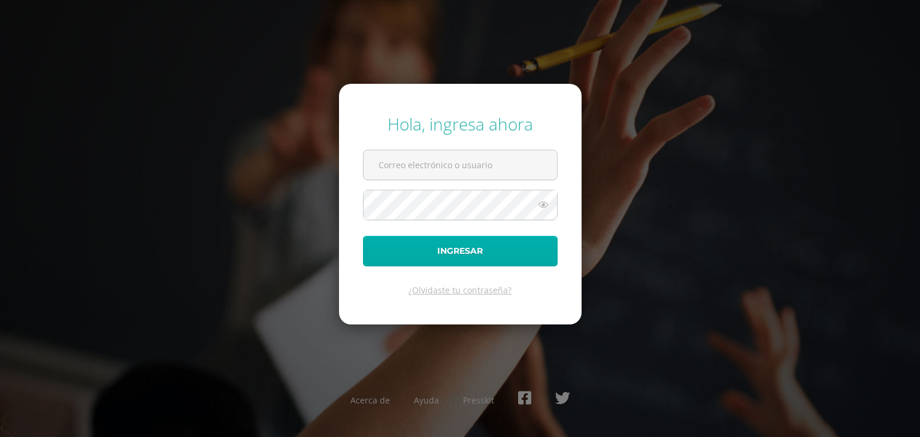
type input "[EMAIL_ADDRESS][DOMAIN_NAME]"
click at [467, 249] on button "Ingresar" at bounding box center [460, 251] width 195 height 31
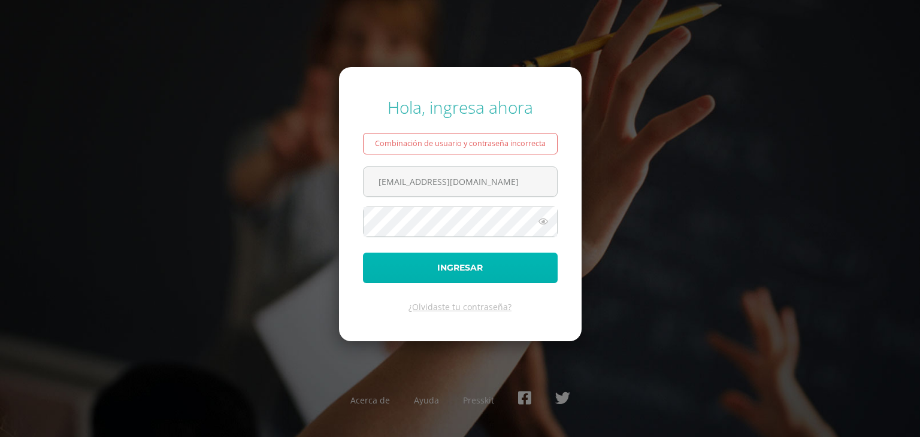
click at [467, 262] on button "Ingresar" at bounding box center [460, 268] width 195 height 31
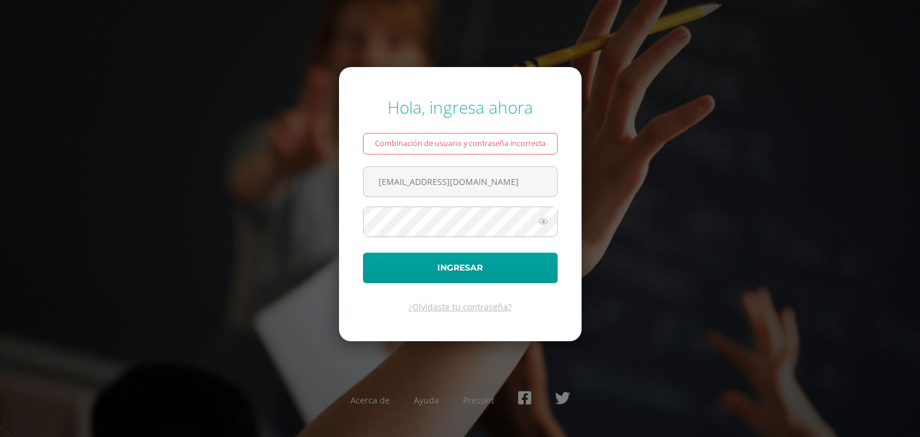
click at [633, 68] on div "Hola, ingresa ahora Combinación de usuario y contraseña incorrecta 201812@coleg…" at bounding box center [460, 218] width 930 height 437
click at [591, 40] on div "Hola, ingresa ahora Combinación de usuario y contraseña incorrecta 201812@coleg…" at bounding box center [460, 218] width 930 height 437
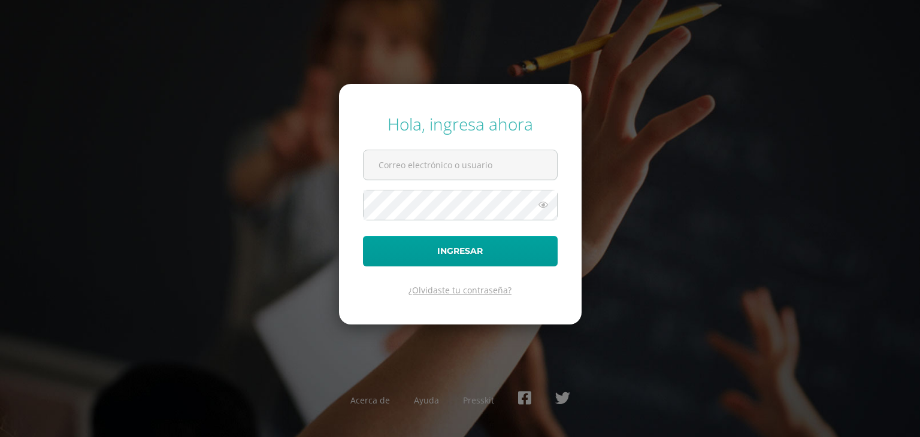
type input "201812@colegioelfaro.edu.gt"
click at [426, 293] on link "¿Olvidaste tu contraseña?" at bounding box center [459, 289] width 103 height 11
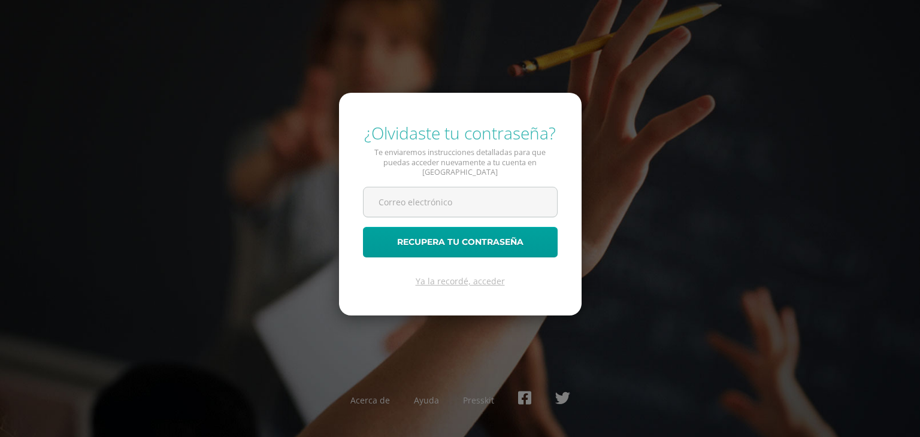
click at [622, 53] on div "¿Olvidaste tu contraseña? Te enviaremos instrucciones detalladas para que pueda…" at bounding box center [460, 218] width 930 height 437
click at [561, 62] on div "¿Olvidaste tu contraseña? Te enviaremos instrucciones detalladas para que pueda…" at bounding box center [460, 218] width 930 height 437
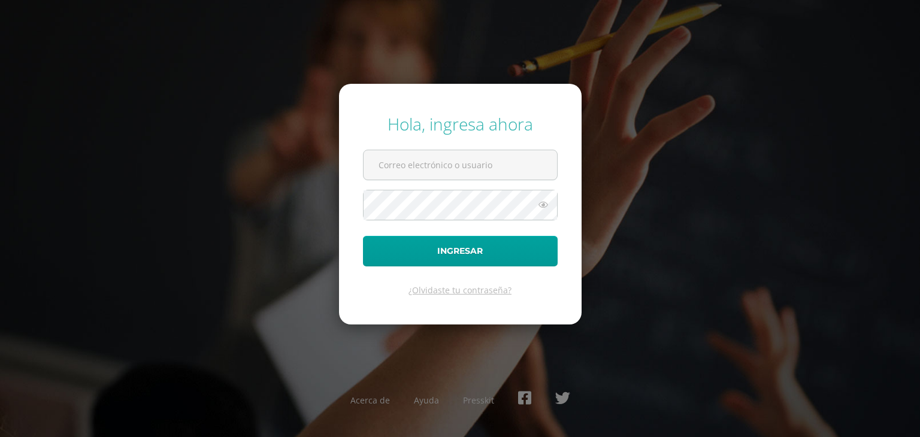
type input "201812@colegioelfaro.edu.gt"
click at [545, 201] on icon at bounding box center [543, 205] width 16 height 14
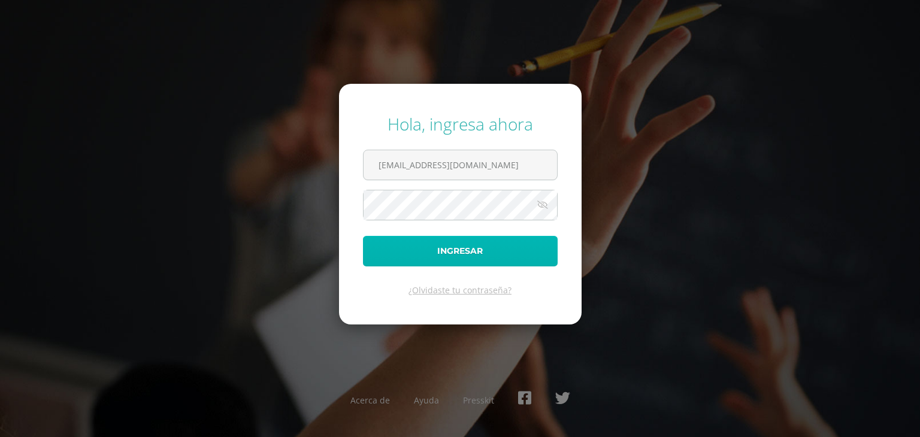
click at [519, 250] on button "Ingresar" at bounding box center [460, 251] width 195 height 31
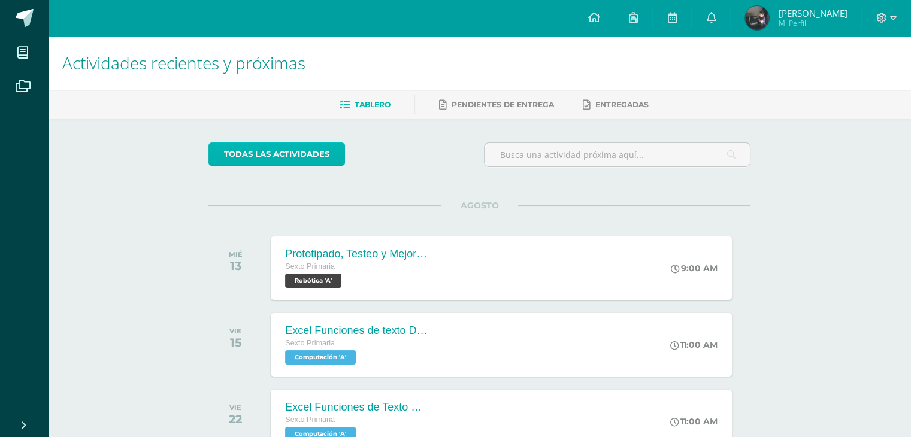
click at [289, 158] on link "todas las Actividades" at bounding box center [276, 154] width 137 height 23
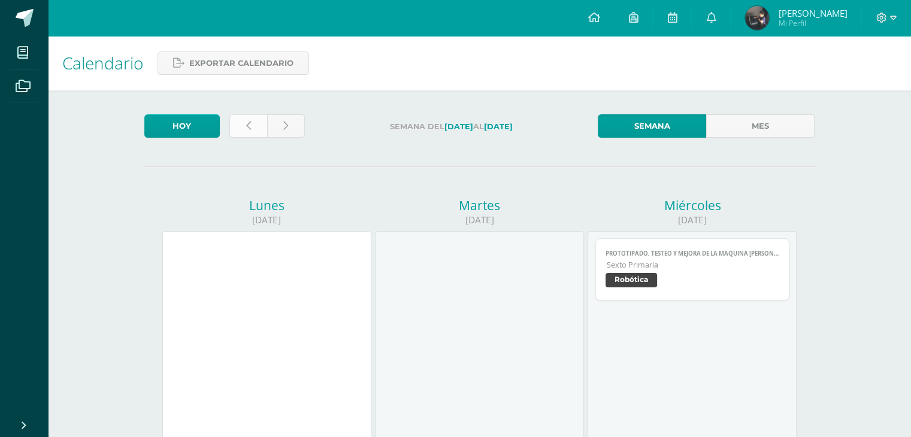
click at [255, 137] on link at bounding box center [248, 125] width 38 height 23
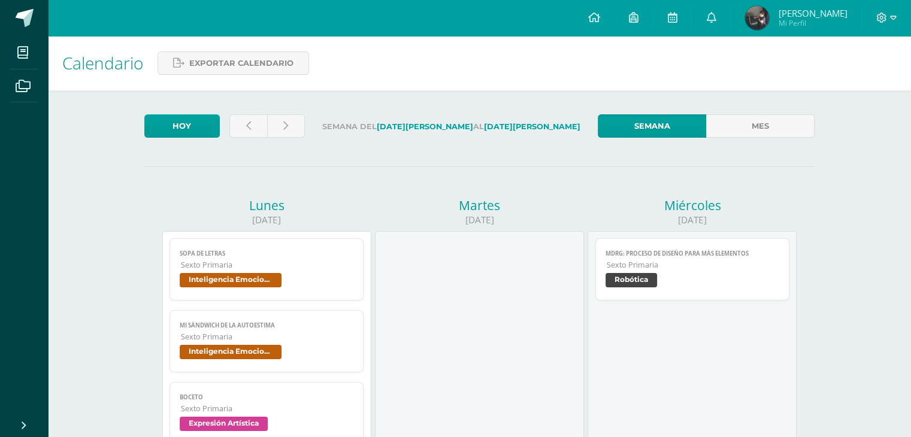
drag, startPoint x: 910, startPoint y: 99, endPoint x: 909, endPoint y: 172, distance: 73.1
click at [243, 134] on link at bounding box center [248, 125] width 38 height 23
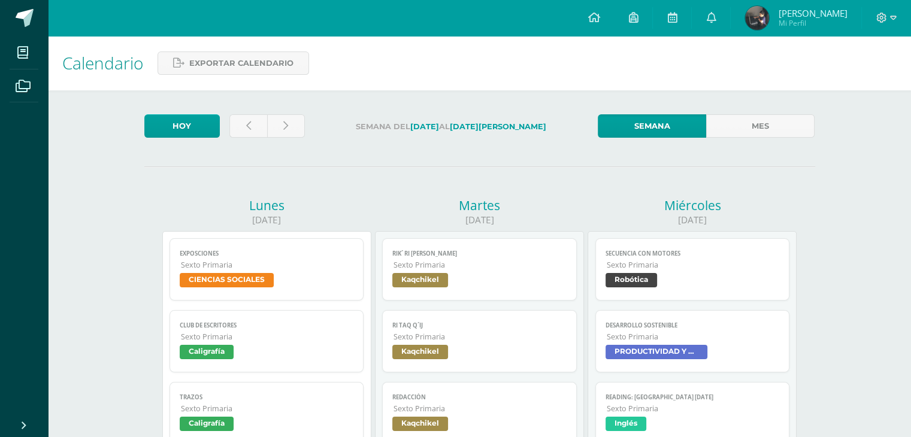
click at [523, 297] on link "Rik´ ri [PERSON_NAME] Sexto Primaria Kaqchikel" at bounding box center [479, 269] width 195 height 62
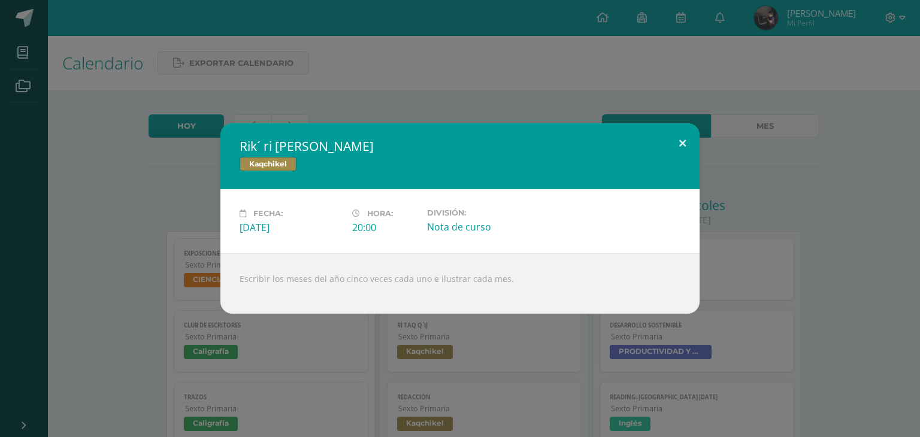
click at [679, 144] on button at bounding box center [682, 143] width 34 height 41
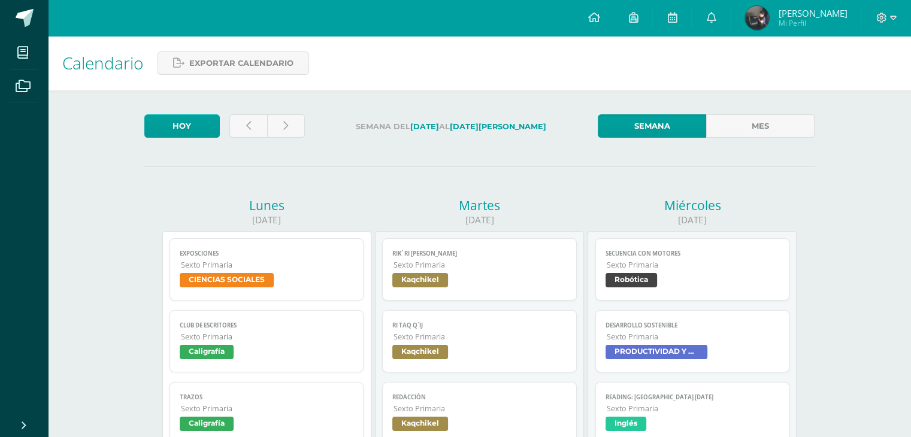
click at [525, 344] on link "Ri taq Q´ij Sexto Primaria Kaqchikel" at bounding box center [479, 341] width 195 height 62
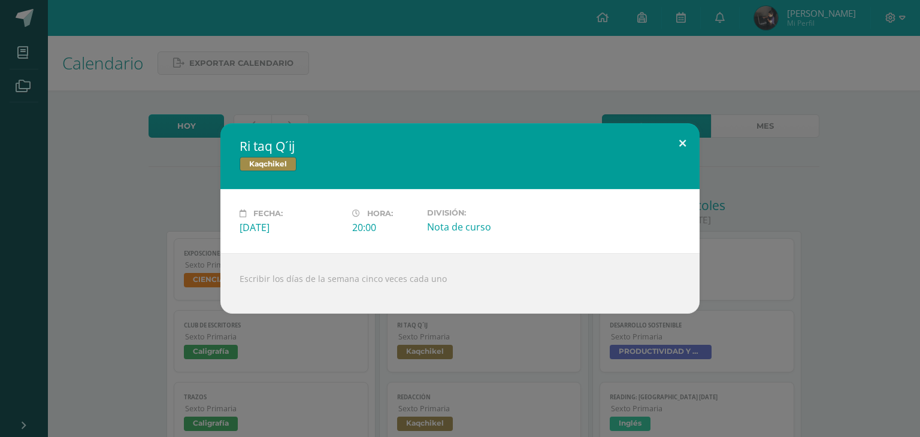
click at [688, 134] on button at bounding box center [682, 143] width 34 height 41
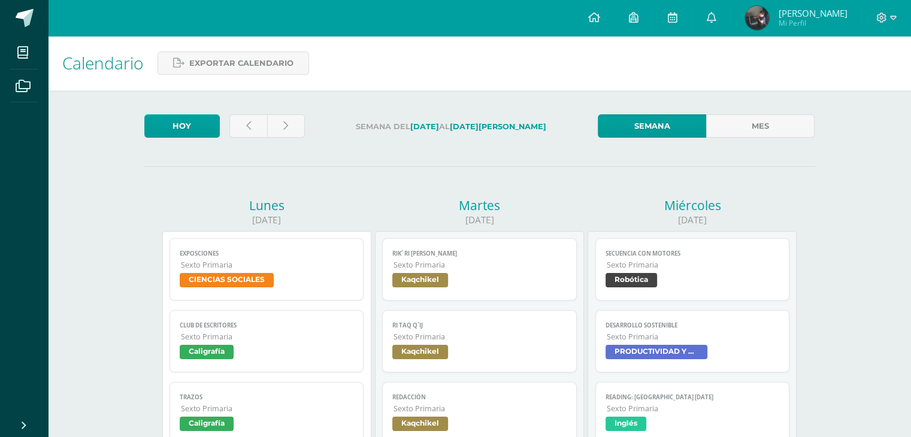
click at [533, 400] on span "Redacción" at bounding box center [479, 398] width 174 height 8
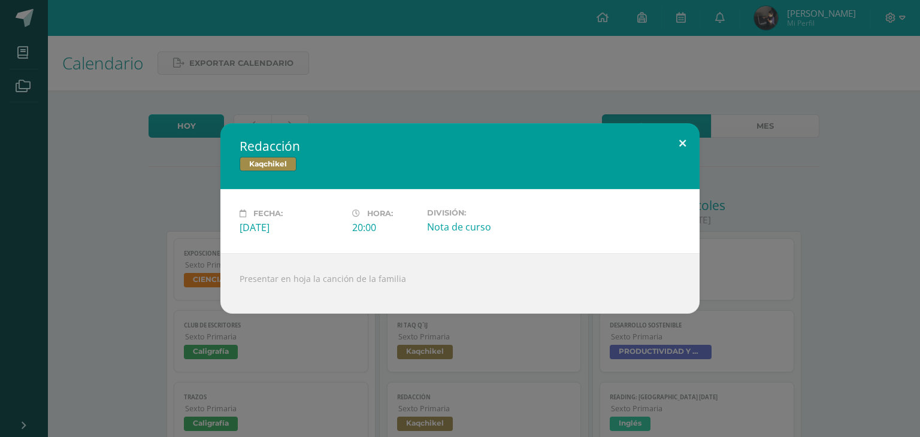
click at [685, 144] on button at bounding box center [682, 143] width 34 height 41
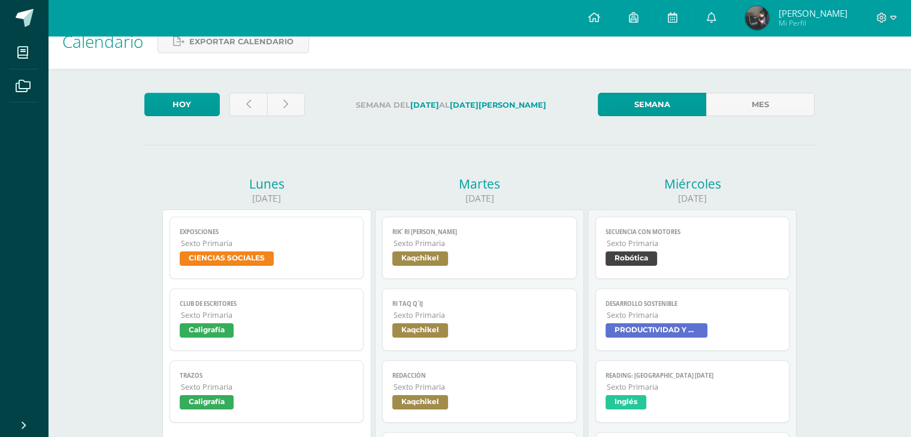
scroll to position [24, 0]
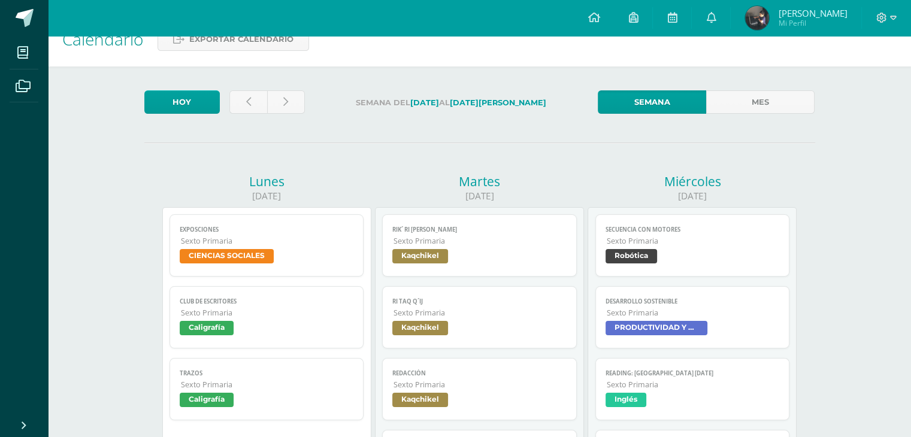
click at [798, 23] on span "Mi Perfil" at bounding box center [812, 23] width 69 height 10
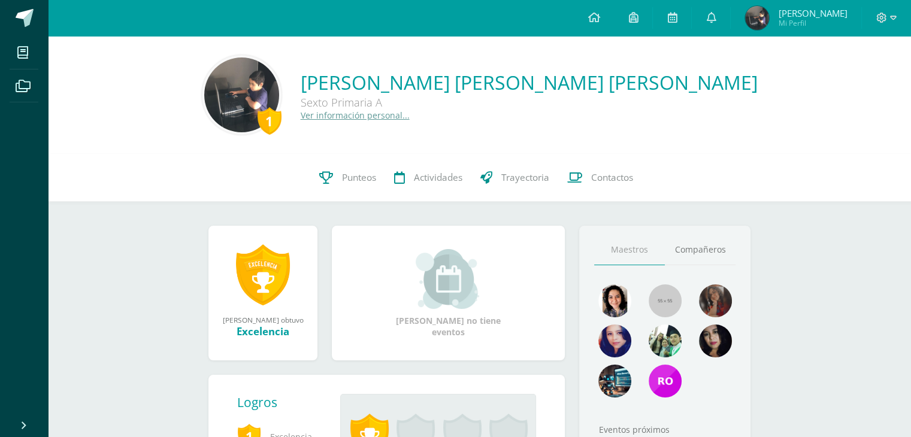
click at [807, 10] on span "[PERSON_NAME]" at bounding box center [812, 13] width 69 height 12
click at [705, 4] on link at bounding box center [711, 18] width 38 height 36
click at [712, 21] on icon at bounding box center [711, 17] width 10 height 11
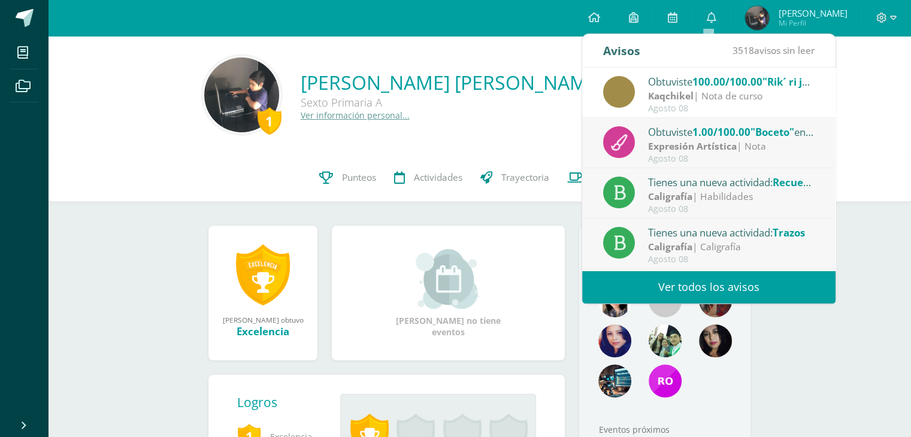
click at [769, 284] on link "Ver todos los avisos" at bounding box center [708, 287] width 253 height 33
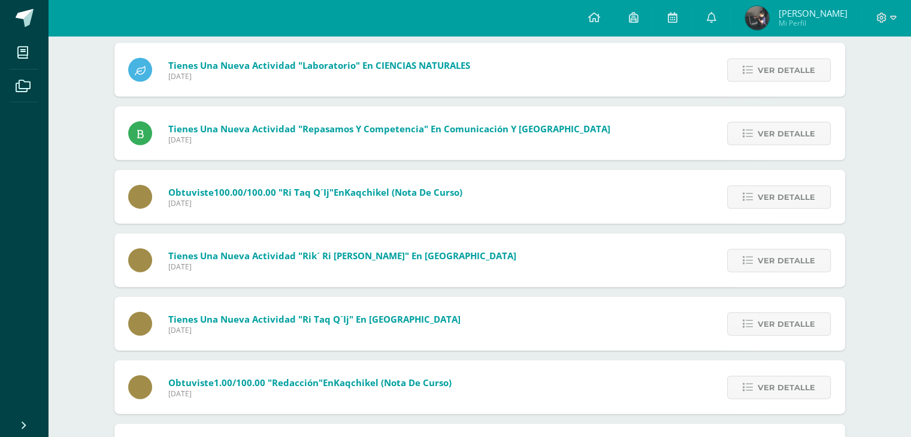
scroll to position [2685, 0]
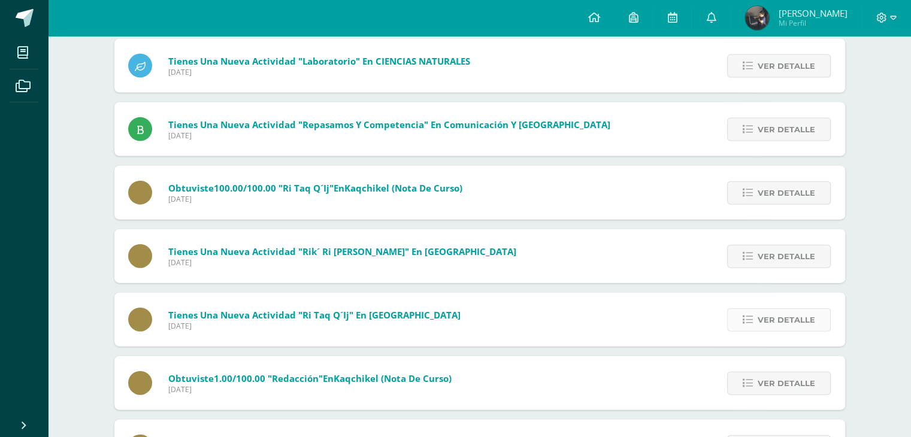
click at [756, 324] on link "Ver detalle" at bounding box center [779, 319] width 104 height 23
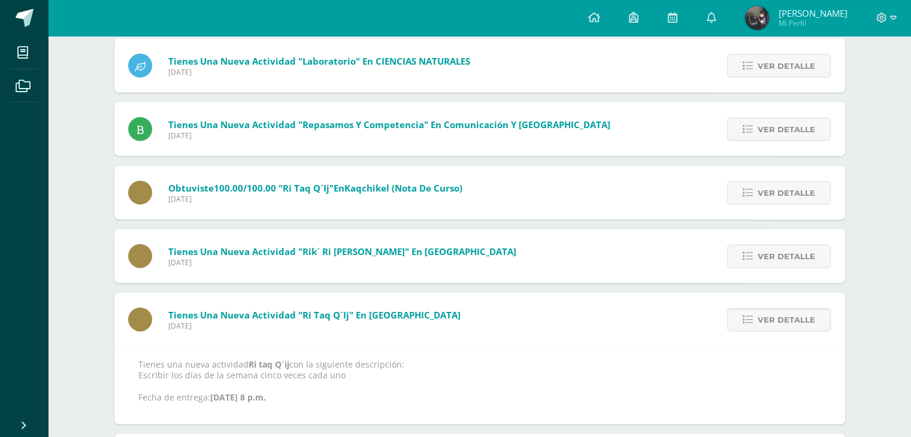
click at [698, 250] on div "Tienes una nueva actividad "Rik´ ri juna" En Kaqchikel Martes 29 de Julio de 20…" at bounding box center [479, 256] width 731 height 54
click at [789, 248] on span "Ver detalle" at bounding box center [786, 257] width 57 height 22
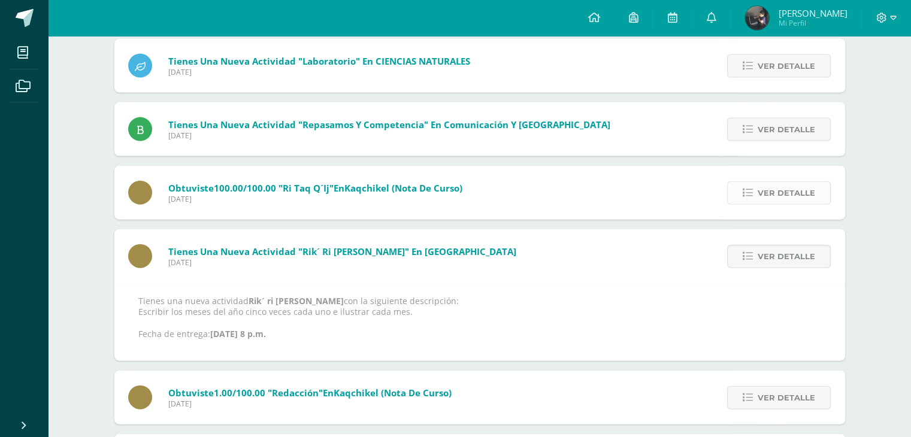
click at [783, 193] on span "Ver detalle" at bounding box center [786, 193] width 57 height 22
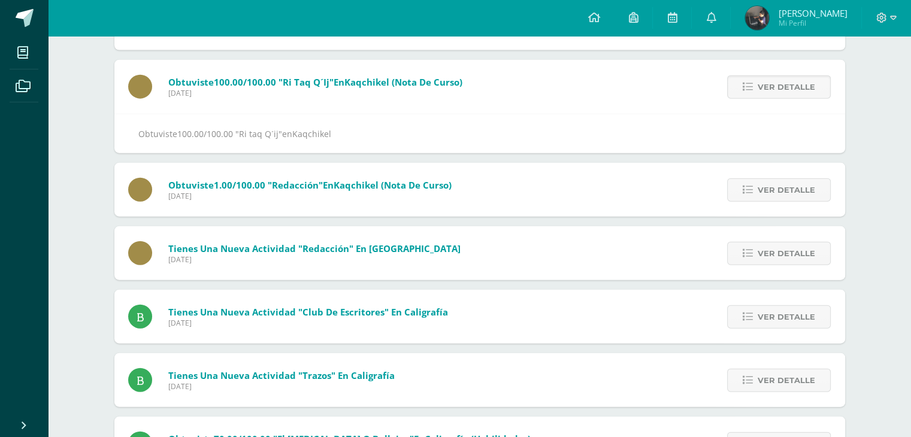
scroll to position [2795, 0]
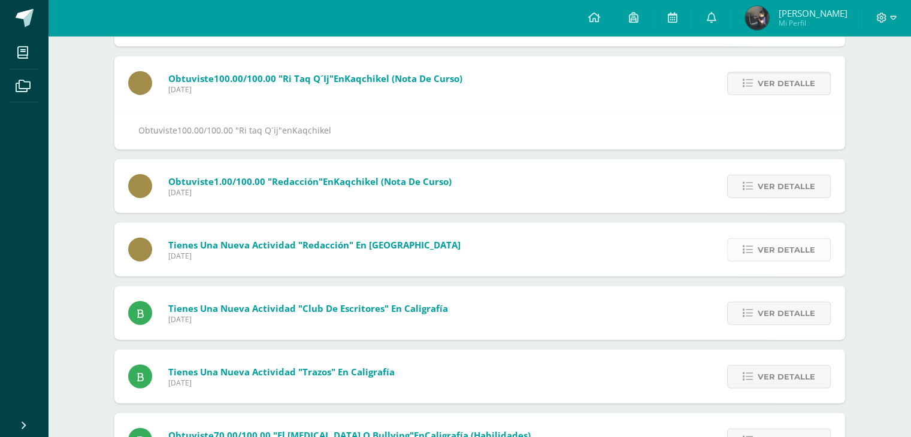
click at [780, 253] on span "Ver detalle" at bounding box center [786, 250] width 57 height 22
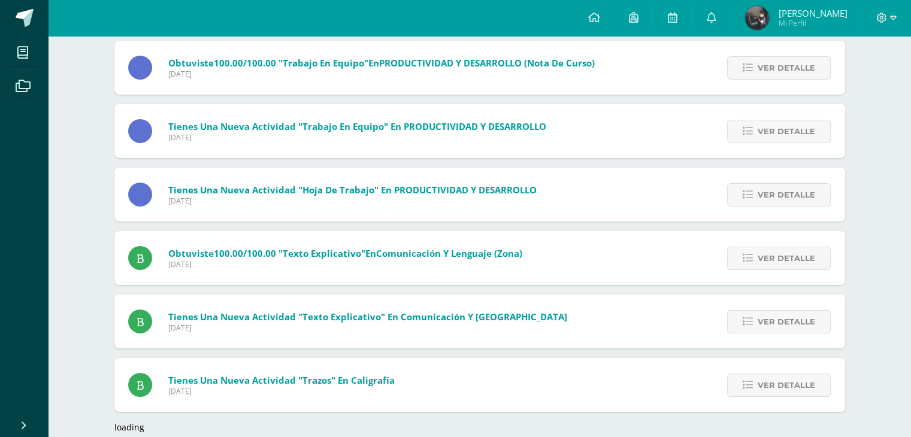
scroll to position [4114, 0]
